Goal: Task Accomplishment & Management: Complete application form

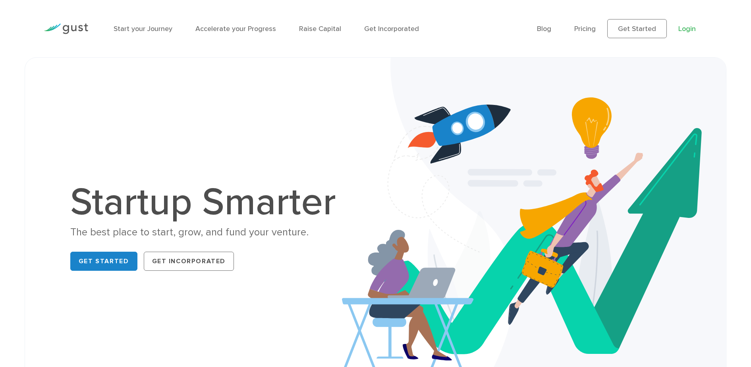
click at [682, 28] on link "Login" at bounding box center [687, 29] width 17 height 8
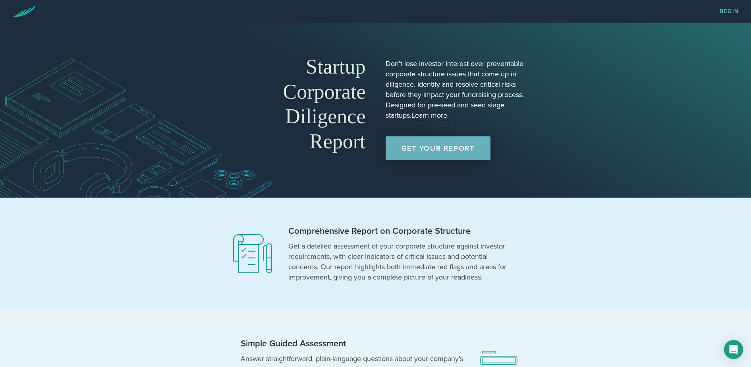
click at [441, 151] on link "Get Your Report" at bounding box center [438, 148] width 105 height 24
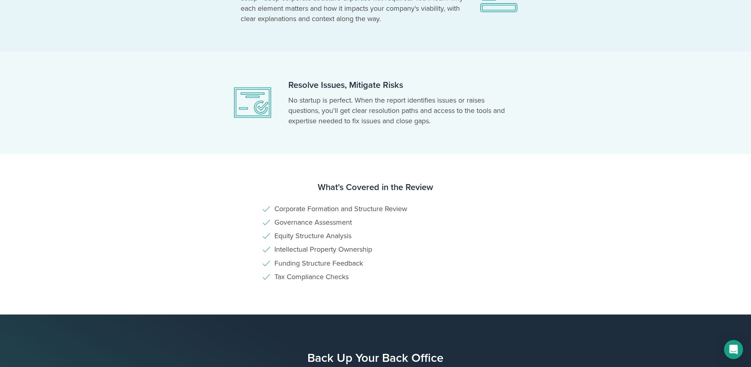
scroll to position [482, 0]
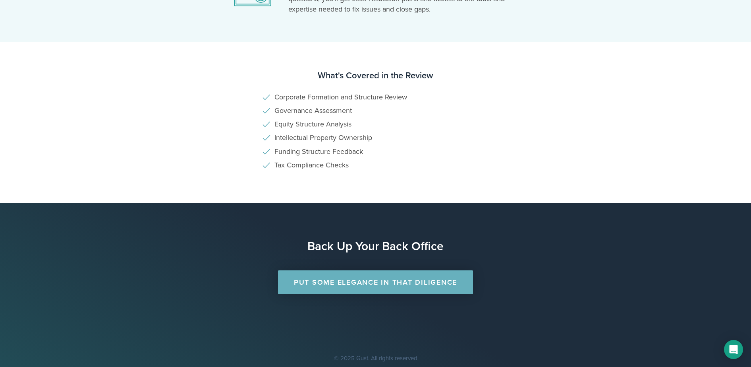
click at [368, 278] on link "Put Some Elegance in that Diligence" at bounding box center [375, 282] width 195 height 24
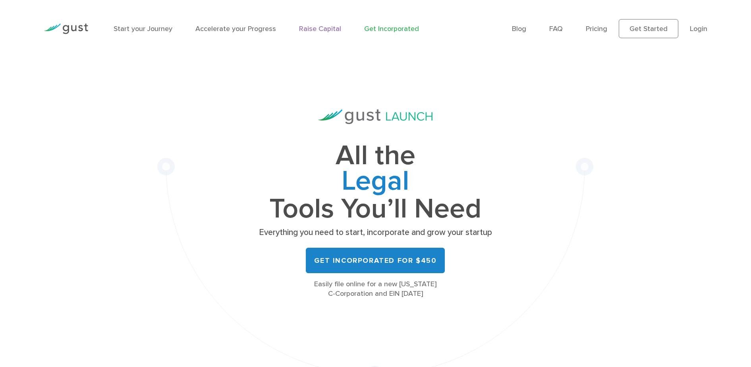
click at [314, 28] on link "Raise Capital" at bounding box center [320, 29] width 42 height 8
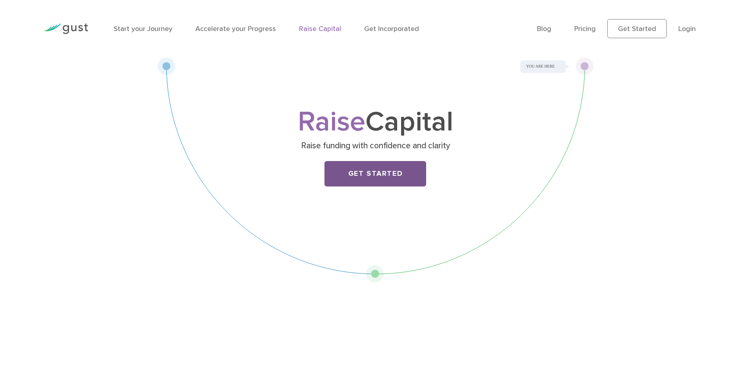
click at [407, 171] on link "Get Started" at bounding box center [376, 173] width 102 height 25
